Goal: Task Accomplishment & Management: Complete application form

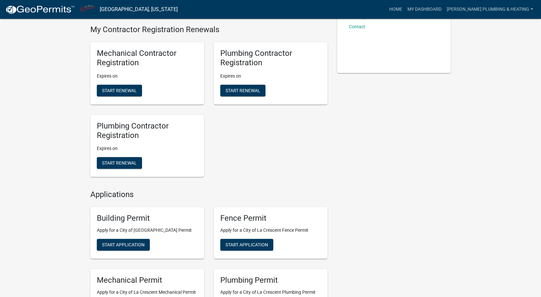
scroll to position [227, 0]
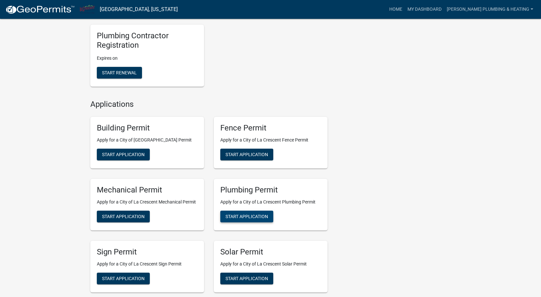
click at [262, 219] on span "Start Application" at bounding box center [246, 216] width 43 height 5
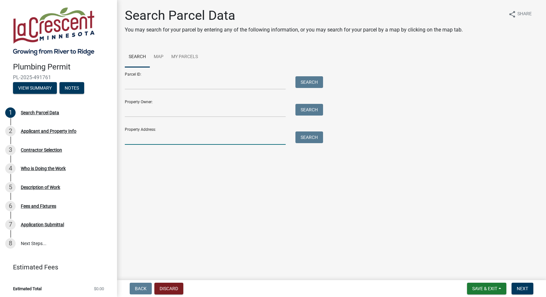
click at [169, 141] on input "Property Address:" at bounding box center [205, 138] width 161 height 13
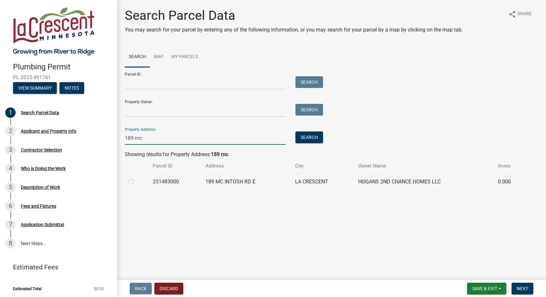
type input "189 mc"
click at [135, 182] on div at bounding box center [137, 182] width 16 height 8
click at [136, 178] on label at bounding box center [136, 178] width 0 height 0
click at [136, 182] on input "radio" at bounding box center [138, 180] width 4 height 4
radio input "true"
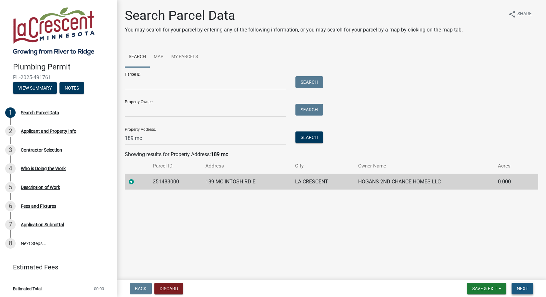
click at [526, 286] on span "Next" at bounding box center [521, 288] width 11 height 5
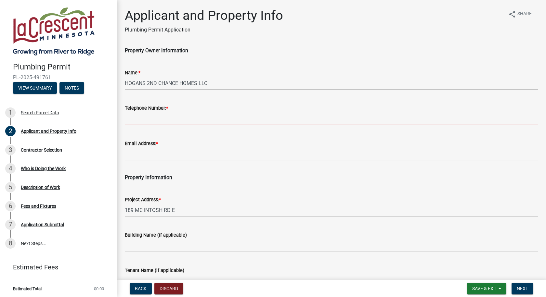
click at [164, 122] on input "Telephone Number: *" at bounding box center [331, 118] width 413 height 13
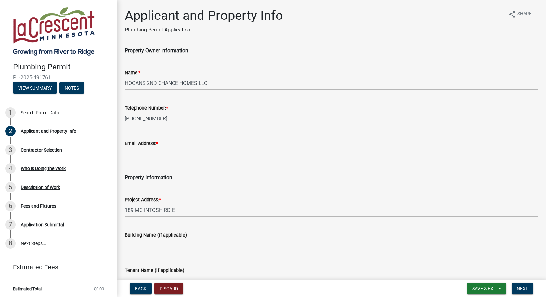
type input "[PHONE_NUMBER]"
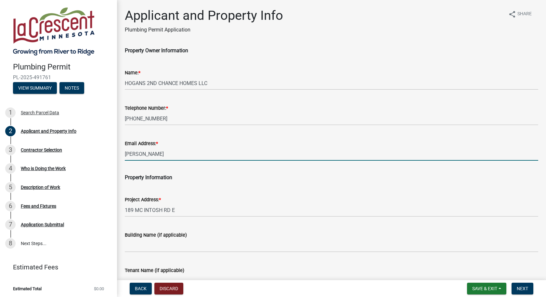
type input "[PERSON_NAME][EMAIL_ADDRESS][DOMAIN_NAME]"
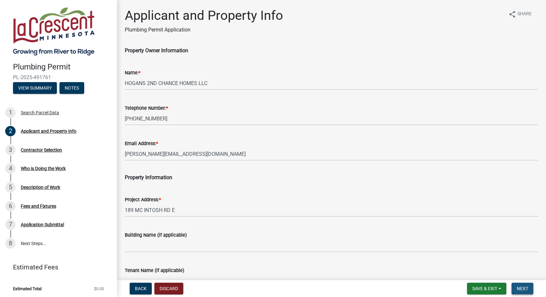
click at [524, 286] on span "Next" at bounding box center [521, 288] width 11 height 5
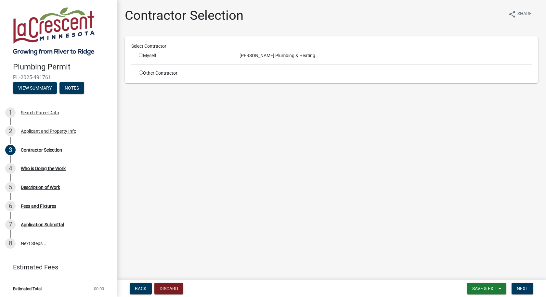
click at [140, 55] on input "radio" at bounding box center [141, 55] width 4 height 4
radio input "true"
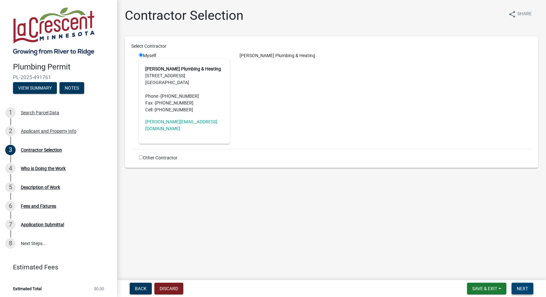
click at [526, 290] on span "Next" at bounding box center [521, 288] width 11 height 5
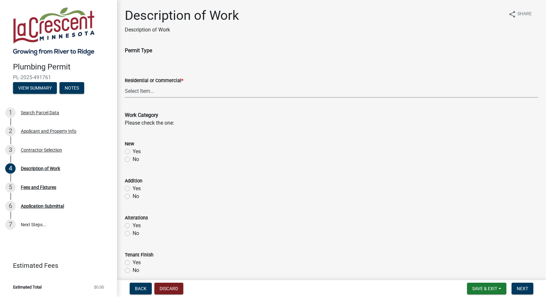
click at [159, 92] on select "Select Item... Residential Commercial" at bounding box center [331, 90] width 413 height 13
click at [125, 84] on select "Select Item... Residential Commercial" at bounding box center [331, 90] width 413 height 13
select select "59bf33d4-9d5c-4e7c-8b9a-7c1b13f00426"
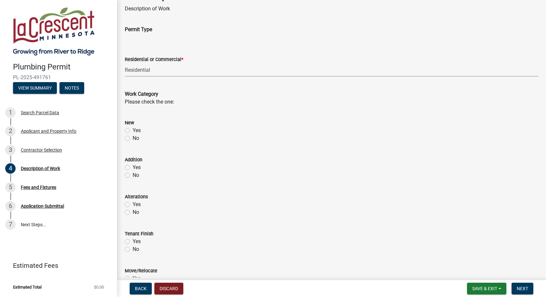
scroll to position [32, 0]
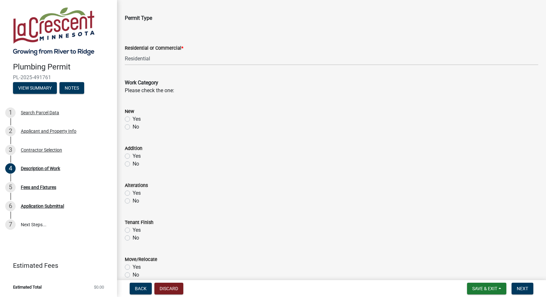
click at [133, 193] on label "Yes" at bounding box center [137, 193] width 8 height 8
click at [133, 193] on input "Yes" at bounding box center [135, 191] width 4 height 4
radio input "true"
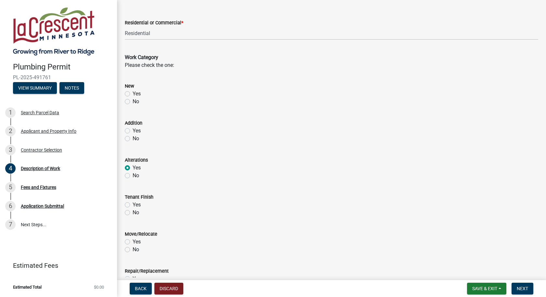
scroll to position [97, 0]
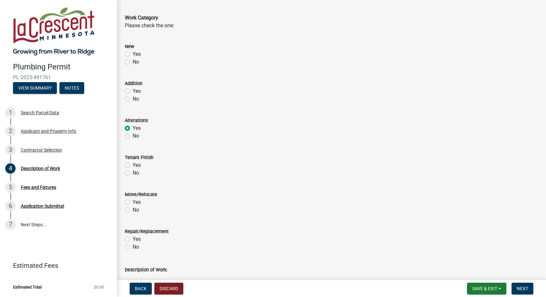
click at [133, 203] on label "Yes" at bounding box center [137, 202] width 8 height 8
click at [133, 203] on input "Yes" at bounding box center [135, 200] width 4 height 4
radio input "true"
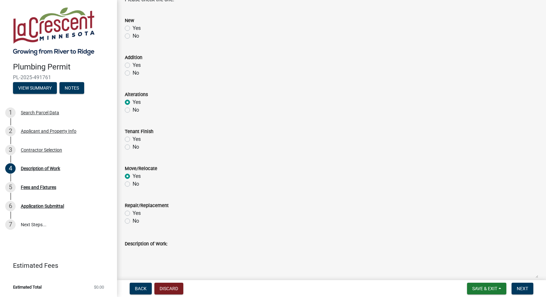
scroll to position [195, 0]
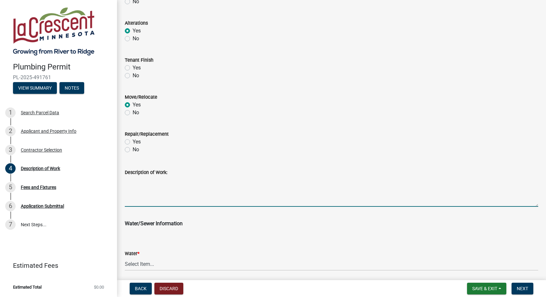
click at [177, 195] on textarea "Description of Work:" at bounding box center [331, 191] width 413 height 31
type textarea "R"
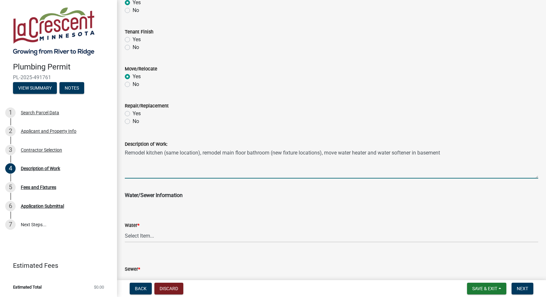
scroll to position [263, 0]
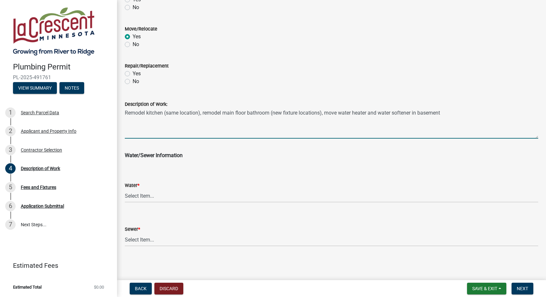
type textarea "Remodel kitchen (same location), remodel main floor bathroom (new fixture locat…"
click at [184, 198] on select "Select Item... City Water Well" at bounding box center [331, 195] width 413 height 13
click at [125, 189] on select "Select Item... City Water Well" at bounding box center [331, 195] width 413 height 13
select select "28f4028a-693d-415b-8130-38cfe69d94b3"
click at [178, 239] on select "Select Item... City Sewer Septic" at bounding box center [331, 239] width 413 height 13
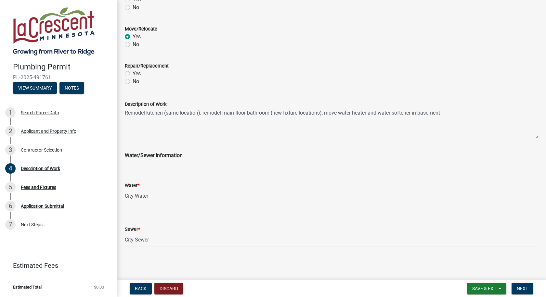
click at [125, 233] on select "Select Item... City Sewer Septic" at bounding box center [331, 239] width 413 height 13
select select "4af7cc83-1d25-4c0b-a329-4ae30bd591bb"
click at [522, 293] on button "Next" at bounding box center [522, 289] width 22 height 12
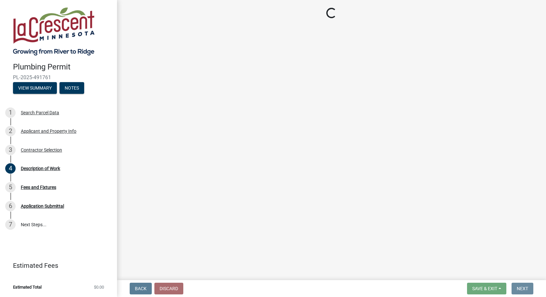
scroll to position [0, 0]
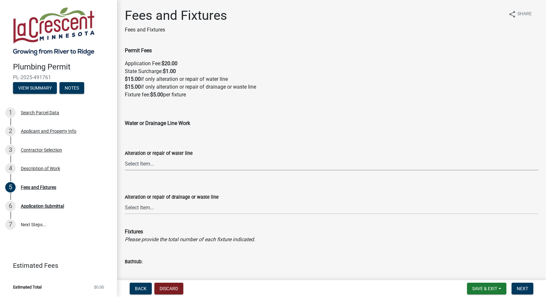
click at [165, 168] on select "Select Item... Yes No" at bounding box center [331, 163] width 413 height 13
click at [125, 157] on select "Select Item... Yes No" at bounding box center [331, 163] width 413 height 13
select select "ce2136dd-06dd-4b8b-8119-f411a511faa1"
click at [161, 210] on select "Select Item... Yes No" at bounding box center [331, 207] width 413 height 13
click at [125, 201] on select "Select Item... Yes No" at bounding box center [331, 207] width 413 height 13
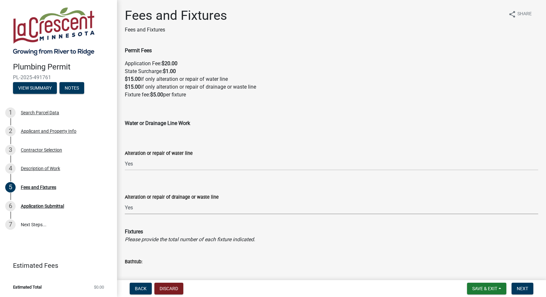
select select "188c4fdd-bc05-443c-86b2-fc298aef5405"
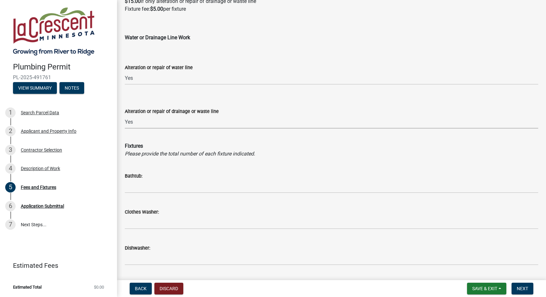
scroll to position [97, 0]
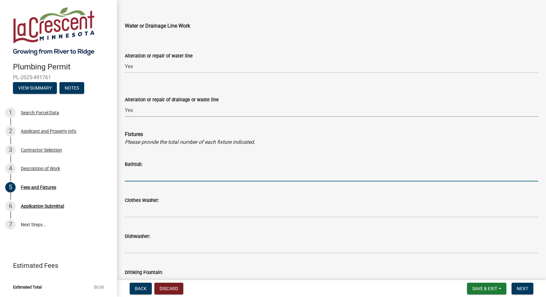
click at [168, 176] on input "text" at bounding box center [331, 174] width 413 height 13
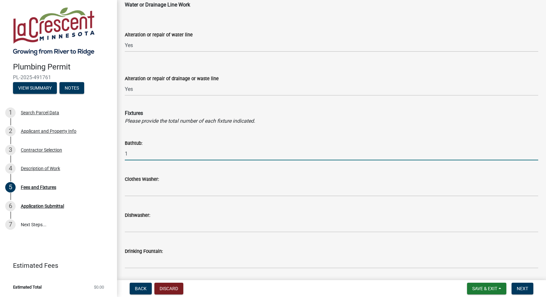
scroll to position [130, 0]
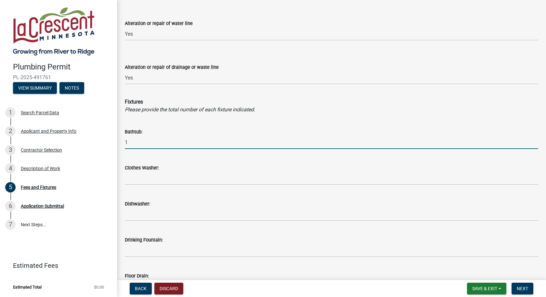
type input "1"
click at [147, 219] on input "text" at bounding box center [331, 214] width 413 height 13
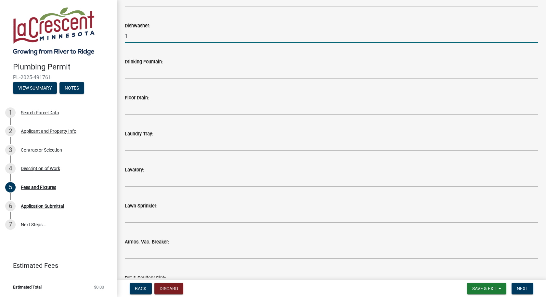
scroll to position [325, 0]
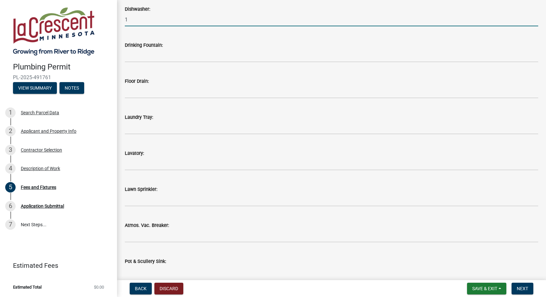
type input "1"
click at [150, 165] on input "text" at bounding box center [331, 163] width 413 height 13
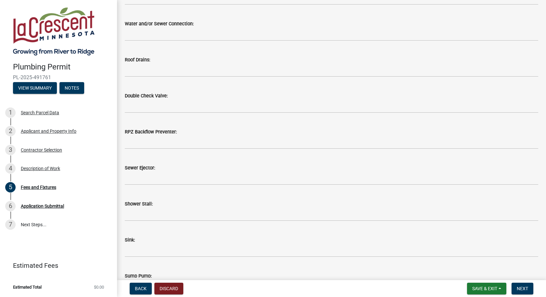
scroll to position [682, 0]
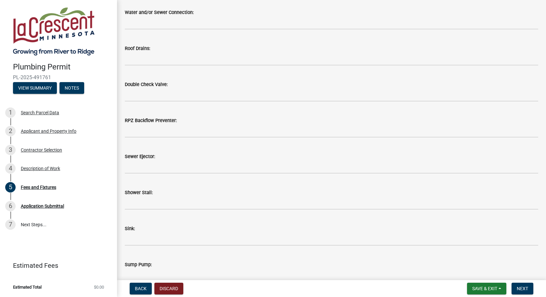
type input "1"
click at [150, 200] on input "text" at bounding box center [331, 202] width 413 height 13
type input "1"
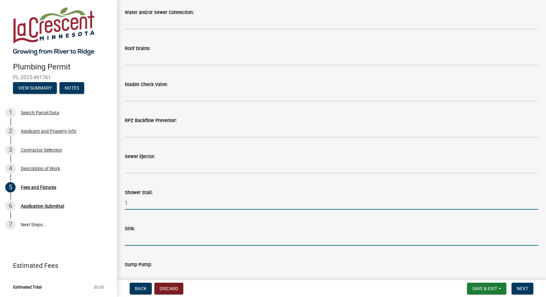
click at [143, 238] on input "text" at bounding box center [331, 239] width 413 height 13
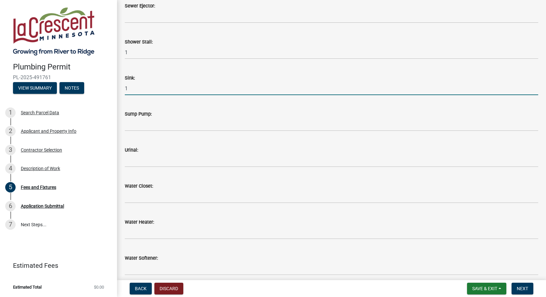
scroll to position [844, 0]
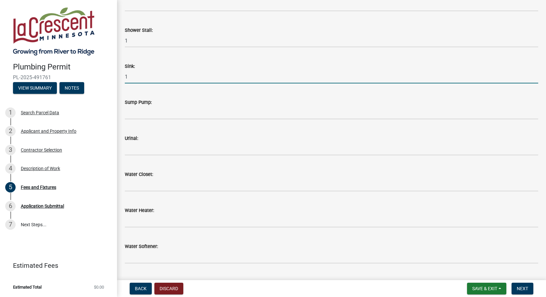
type input "1"
click at [155, 191] on input "text" at bounding box center [331, 184] width 413 height 13
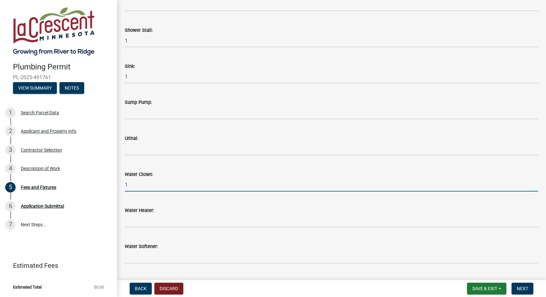
type input "1"
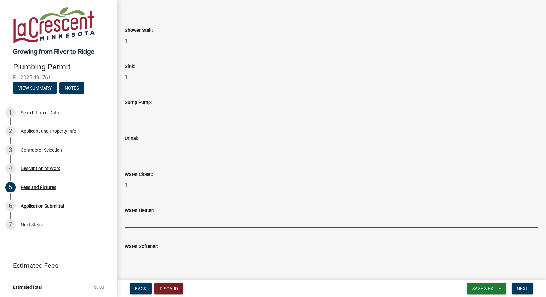
click at [145, 220] on input "text" at bounding box center [331, 220] width 413 height 13
type input "1"
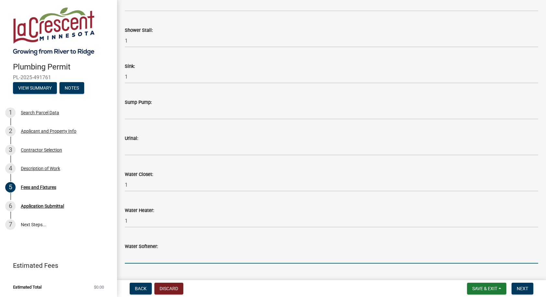
click at [142, 258] on input "text" at bounding box center [331, 256] width 413 height 13
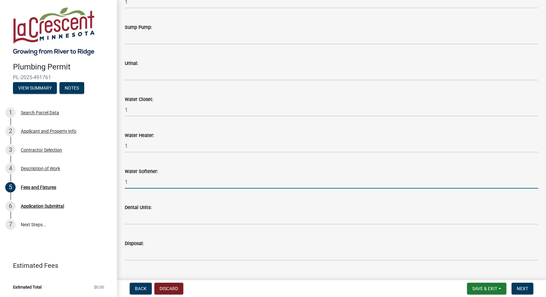
scroll to position [942, 0]
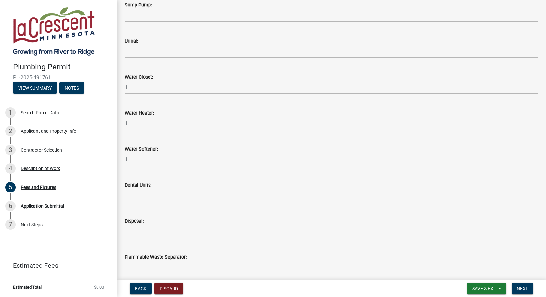
type input "1"
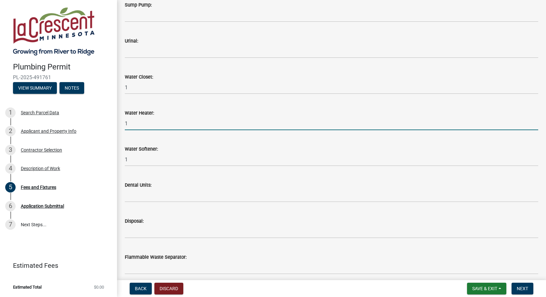
click at [162, 126] on input "1" at bounding box center [331, 123] width 413 height 13
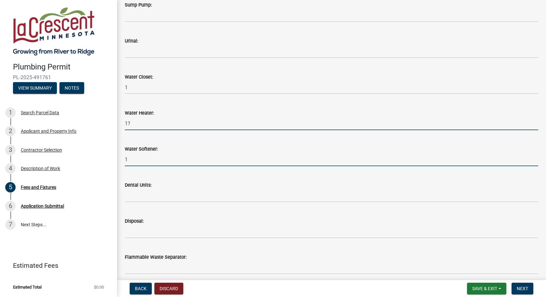
type input "1"
click at [152, 157] on input "1" at bounding box center [331, 159] width 413 height 13
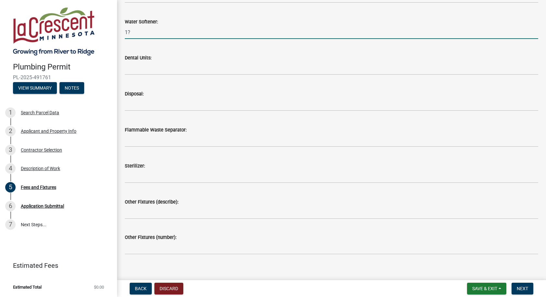
scroll to position [1072, 0]
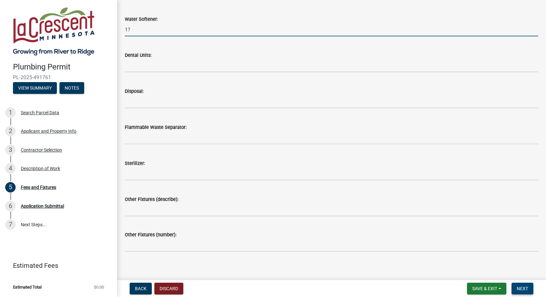
type input "1"
click at [528, 289] on button "Next" at bounding box center [522, 289] width 22 height 12
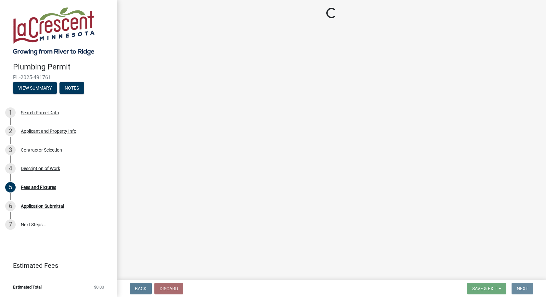
scroll to position [0, 0]
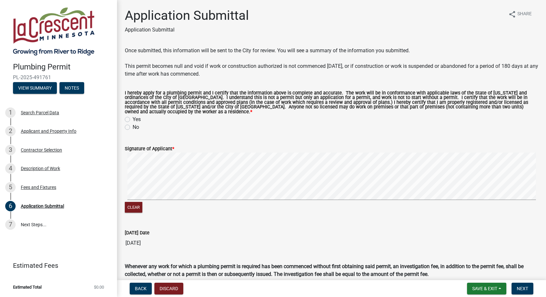
click at [133, 121] on label "Yes" at bounding box center [137, 120] width 8 height 8
click at [133, 120] on input "Yes" at bounding box center [135, 118] width 4 height 4
radio input "true"
click at [526, 293] on button "Next" at bounding box center [522, 289] width 22 height 12
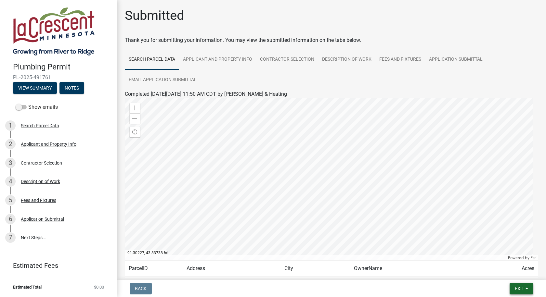
click at [527, 289] on button "Exit" at bounding box center [521, 289] width 24 height 12
click at [512, 272] on button "Save & Exit" at bounding box center [507, 272] width 52 height 16
